Goal: Transaction & Acquisition: Book appointment/travel/reservation

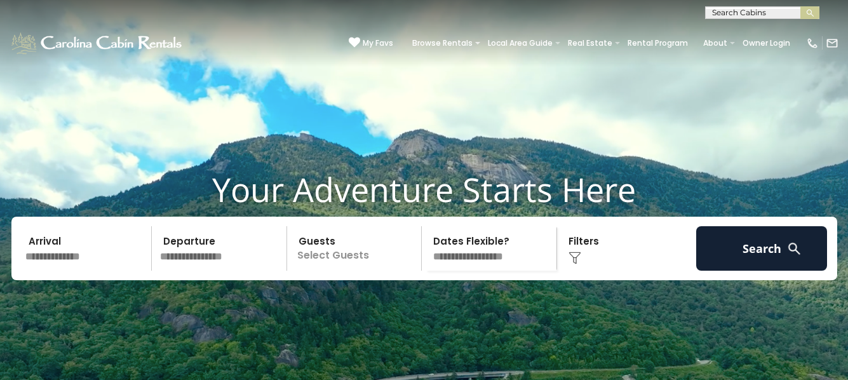
click at [48, 269] on input "text" at bounding box center [86, 248] width 131 height 44
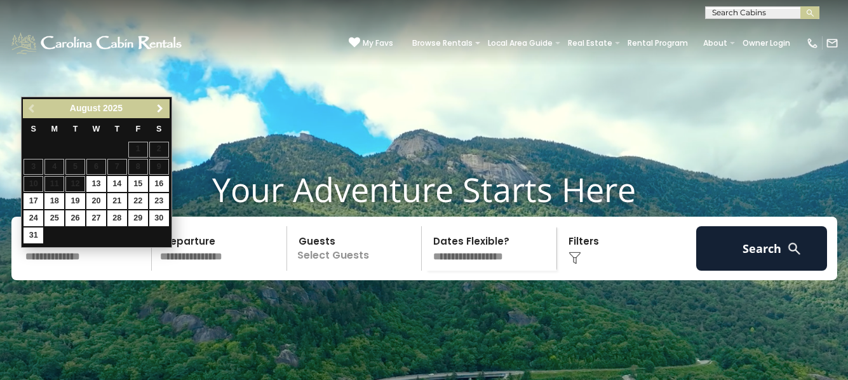
click at [158, 109] on span "Next" at bounding box center [160, 109] width 10 height 10
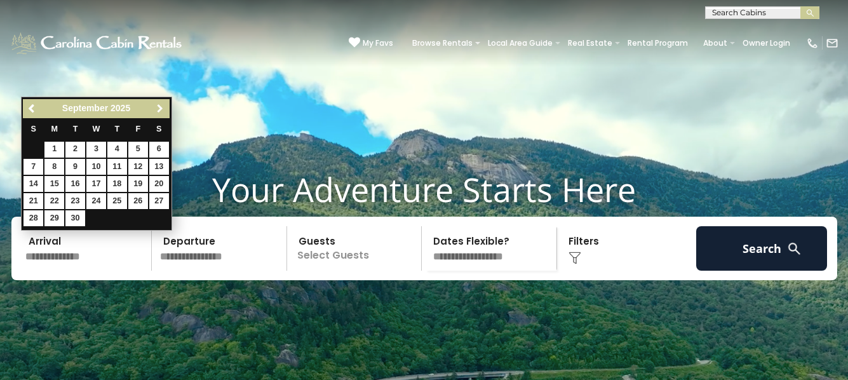
click at [158, 109] on span "Next" at bounding box center [160, 109] width 10 height 10
click at [34, 164] on link "5" at bounding box center [33, 167] width 20 height 16
type input "*******"
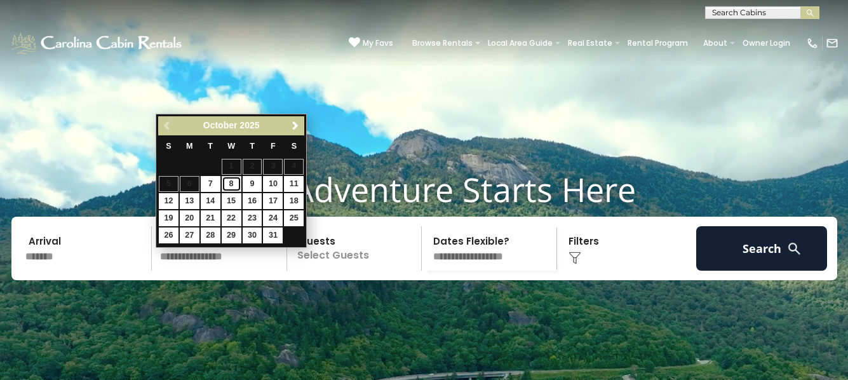
click at [234, 182] on link "8" at bounding box center [232, 184] width 20 height 16
type input "*******"
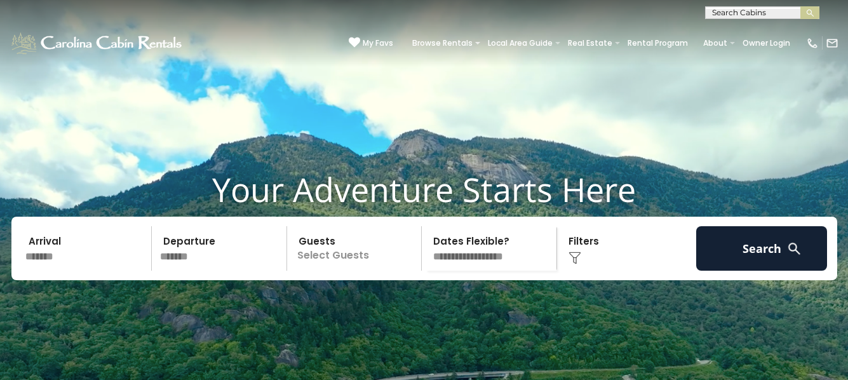
click at [302, 271] on p "Select Guests" at bounding box center [356, 248] width 131 height 44
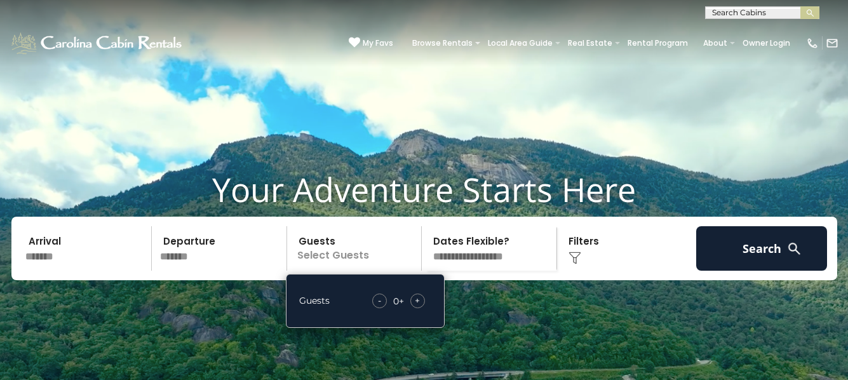
click at [415, 307] on span "+" at bounding box center [417, 300] width 5 height 13
click at [480, 271] on select "**********" at bounding box center [491, 248] width 131 height 44
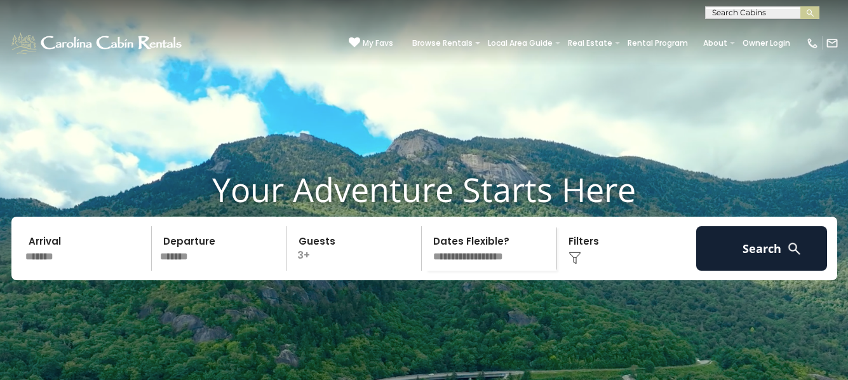
select select "*"
click at [575, 264] on img at bounding box center [574, 258] width 13 height 13
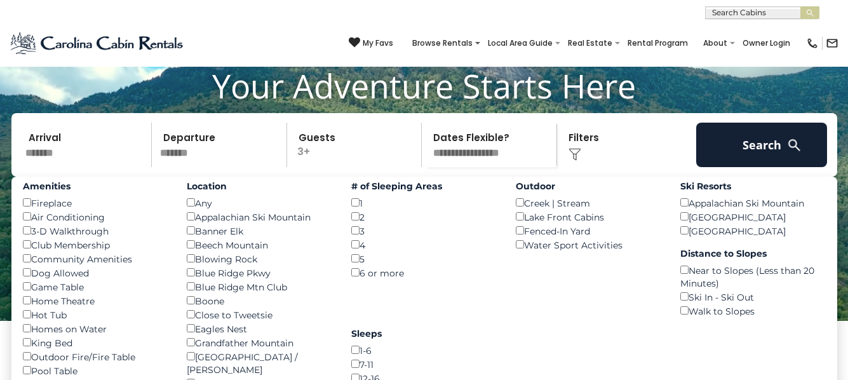
scroll to position [161, 0]
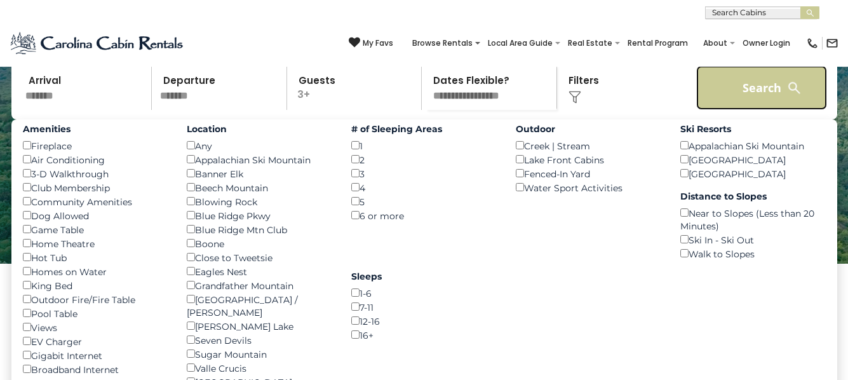
click at [744, 109] on button "Search" at bounding box center [761, 87] width 131 height 44
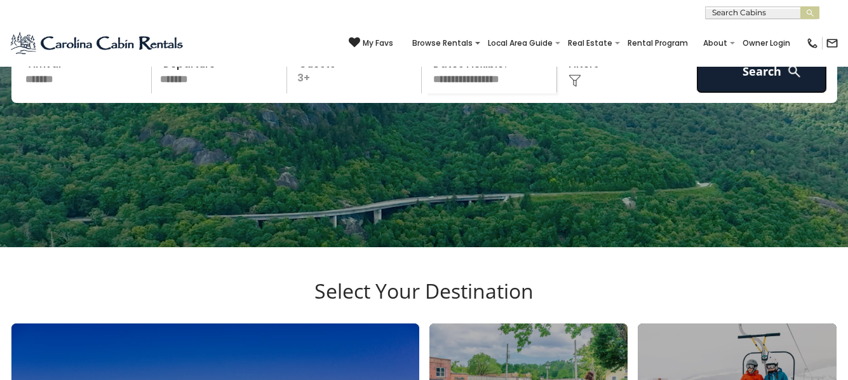
scroll to position [195, 0]
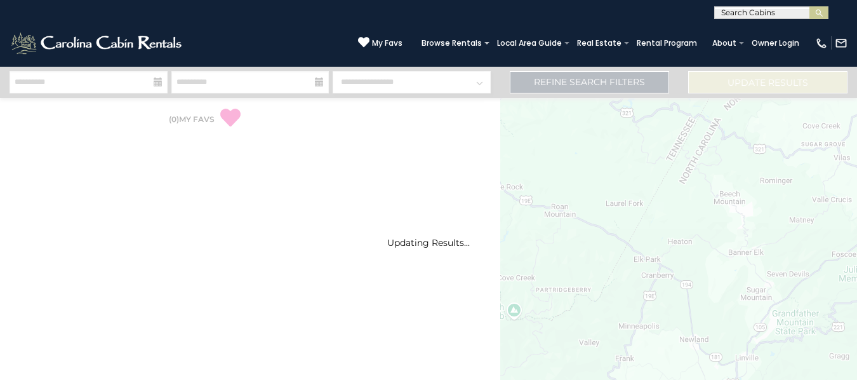
select select "*"
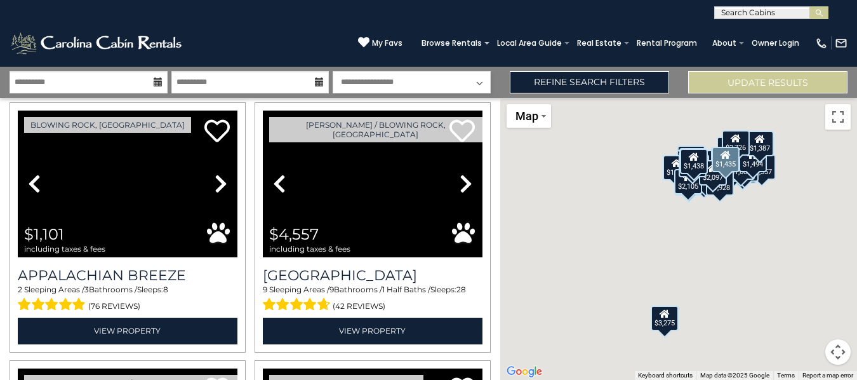
scroll to position [1445, 0]
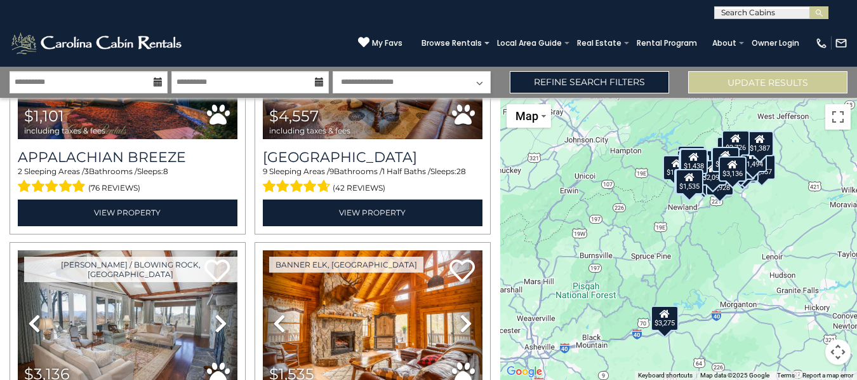
click at [535, 358] on div "$3,275 $1,928 $2,097 $2,475 $2,726 $1,715 $1,438 $2,255 $1,435 $1,060 $1,101 $4…" at bounding box center [679, 239] width 358 height 282
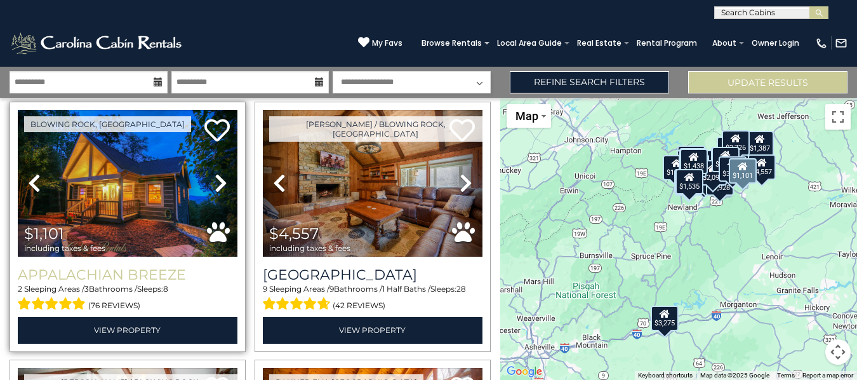
scroll to position [1306, 0]
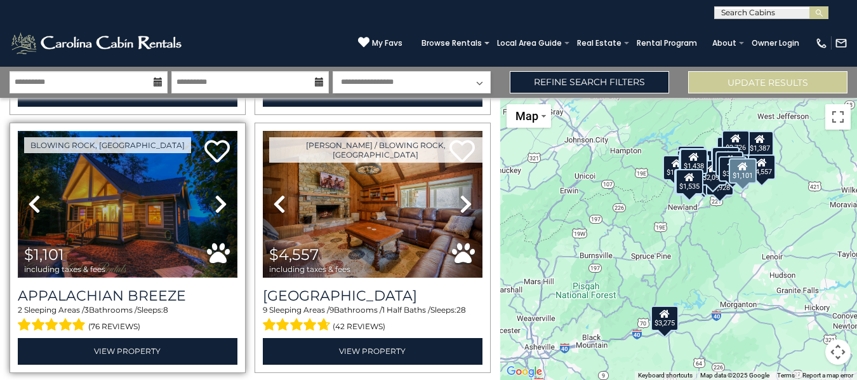
click at [193, 194] on img at bounding box center [128, 204] width 220 height 147
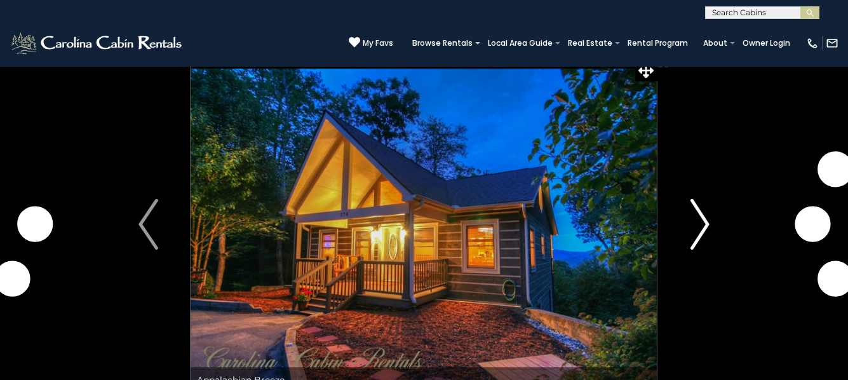
scroll to position [11, 0]
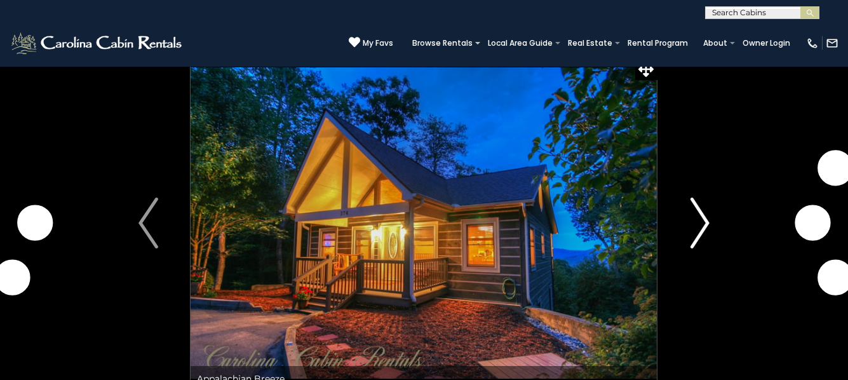
click at [707, 229] on img "Next" at bounding box center [699, 223] width 19 height 51
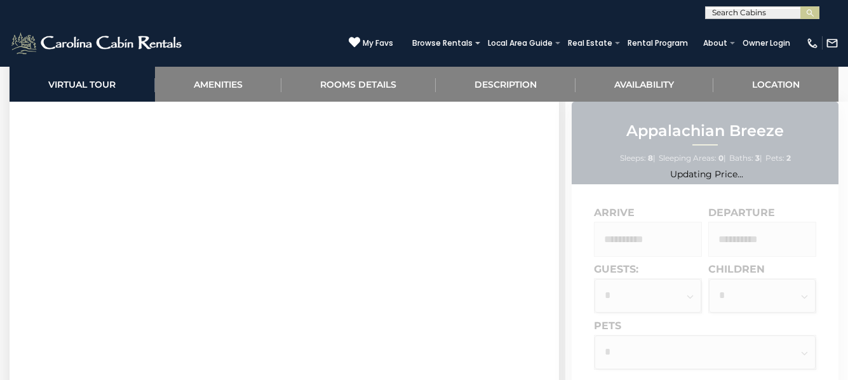
scroll to position [608, 0]
